Goal: Task Accomplishment & Management: Manage account settings

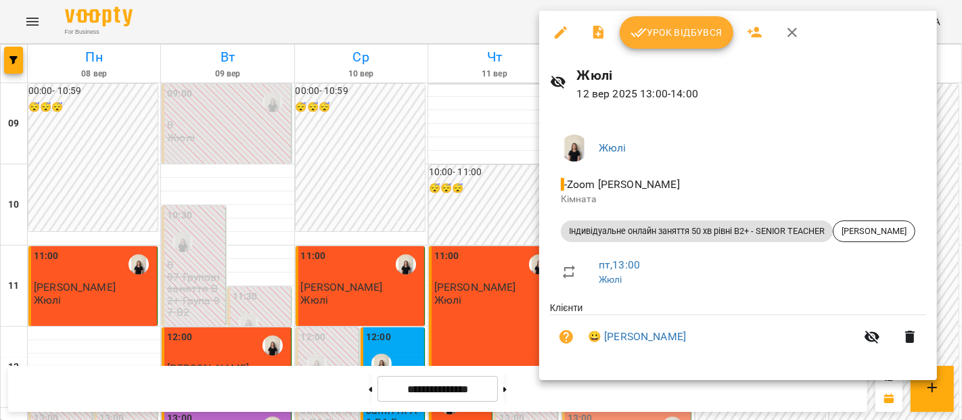
scroll to position [287, 0]
click at [655, 39] on span "Урок відбувся" at bounding box center [677, 32] width 92 height 16
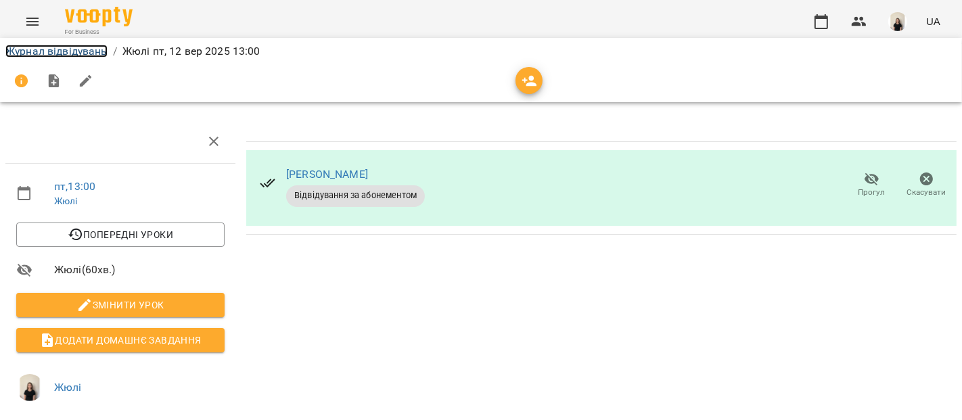
click at [69, 47] on link "Журнал відвідувань" at bounding box center [56, 51] width 102 height 13
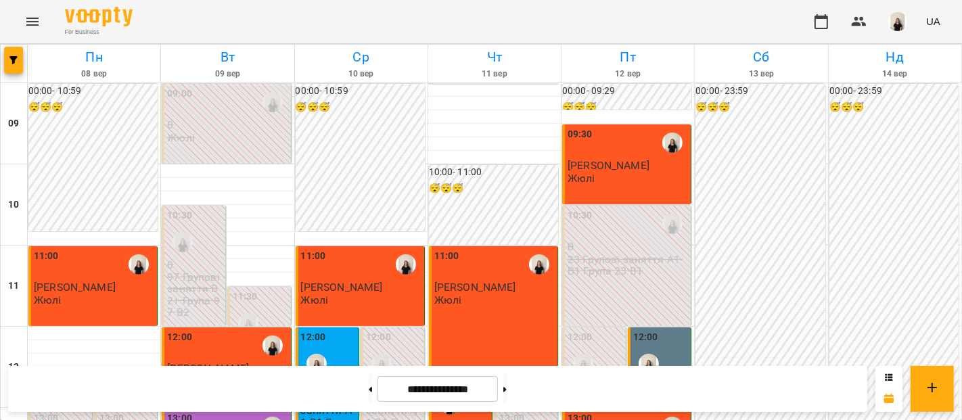
scroll to position [370, 0]
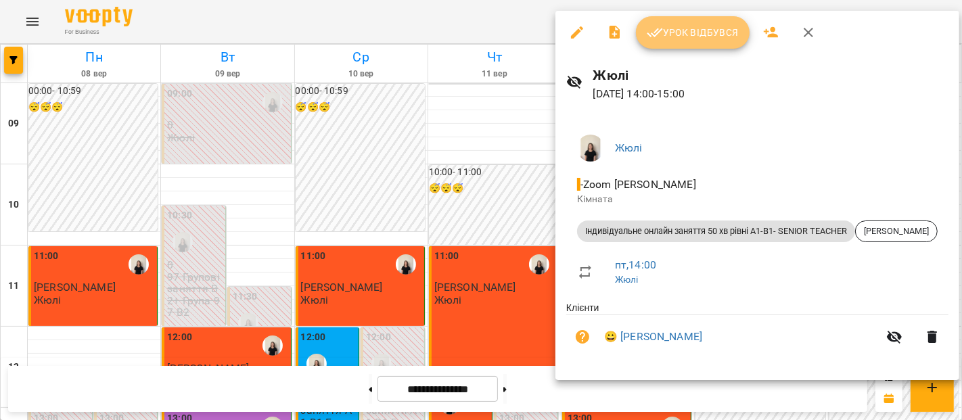
click at [691, 21] on button "Урок відбувся" at bounding box center [693, 32] width 114 height 32
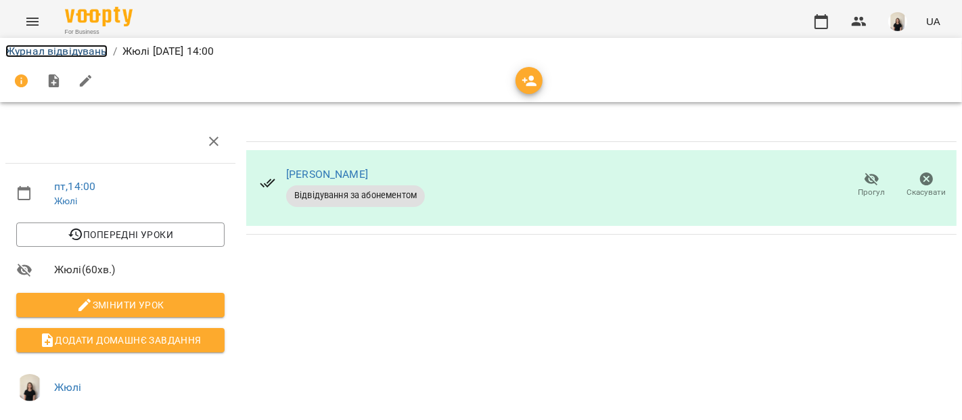
click at [89, 51] on link "Журнал відвідувань" at bounding box center [56, 51] width 102 height 13
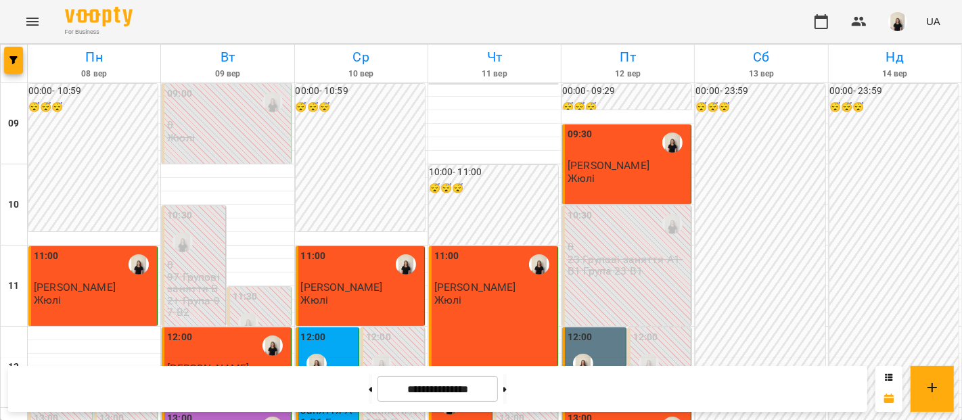
scroll to position [598, 0]
click at [507, 390] on icon at bounding box center [505, 389] width 3 height 5
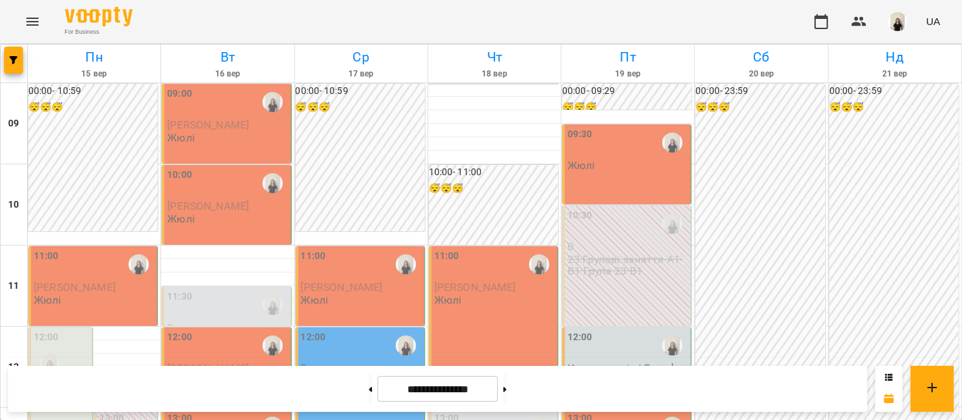
scroll to position [530, 0]
click at [369, 391] on button at bounding box center [370, 389] width 3 height 30
type input "**********"
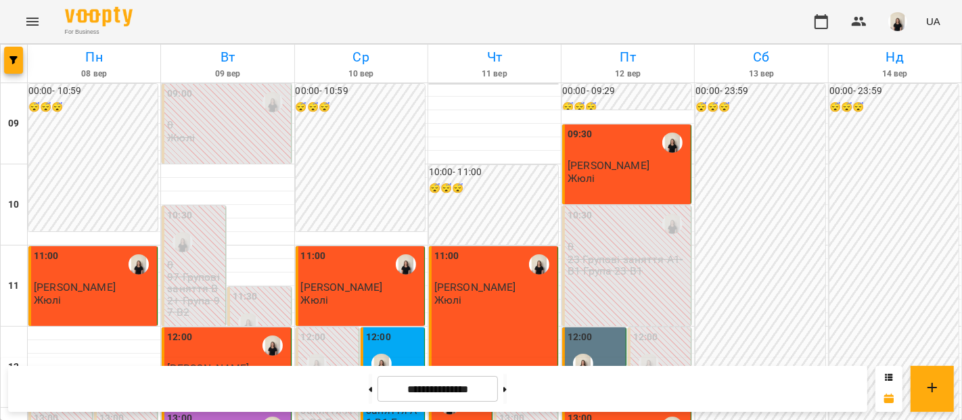
scroll to position [686, 0]
